Goal: Information Seeking & Learning: Learn about a topic

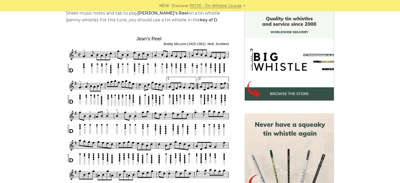
scroll to position [156, 0]
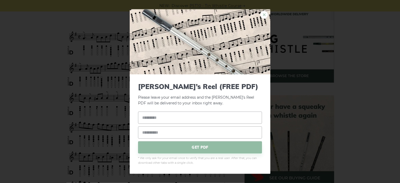
click at [264, 16] on link "×" at bounding box center [264, 15] width 8 height 8
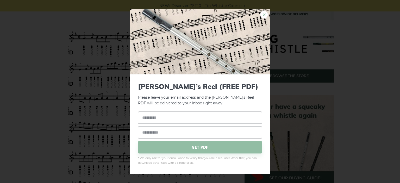
click at [265, 14] on link "×" at bounding box center [264, 15] width 8 height 8
drag, startPoint x: 160, startPoint y: 74, endPoint x: 229, endPoint y: 161, distance: 110.8
click at [264, 14] on link "×" at bounding box center [264, 15] width 8 height 8
drag, startPoint x: 119, startPoint y: 53, endPoint x: 97, endPoint y: 55, distance: 21.7
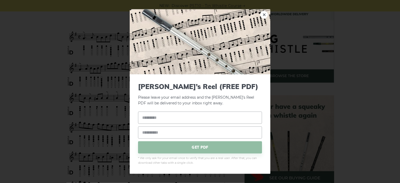
click at [39, 61] on div "× Jean’s Reel (FREE PDF) Please leave your email address and the Jean’s Reel PD…" at bounding box center [200, 91] width 400 height 183
click at [264, 12] on link "×" at bounding box center [264, 15] width 8 height 8
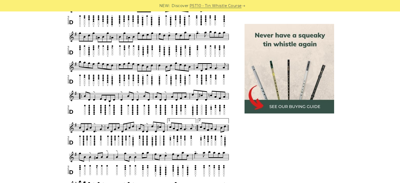
scroll to position [281, 0]
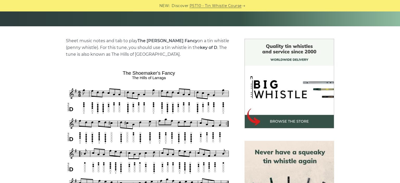
scroll to position [123, 0]
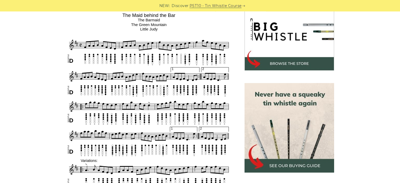
scroll to position [163, 0]
